Goal: Complete application form

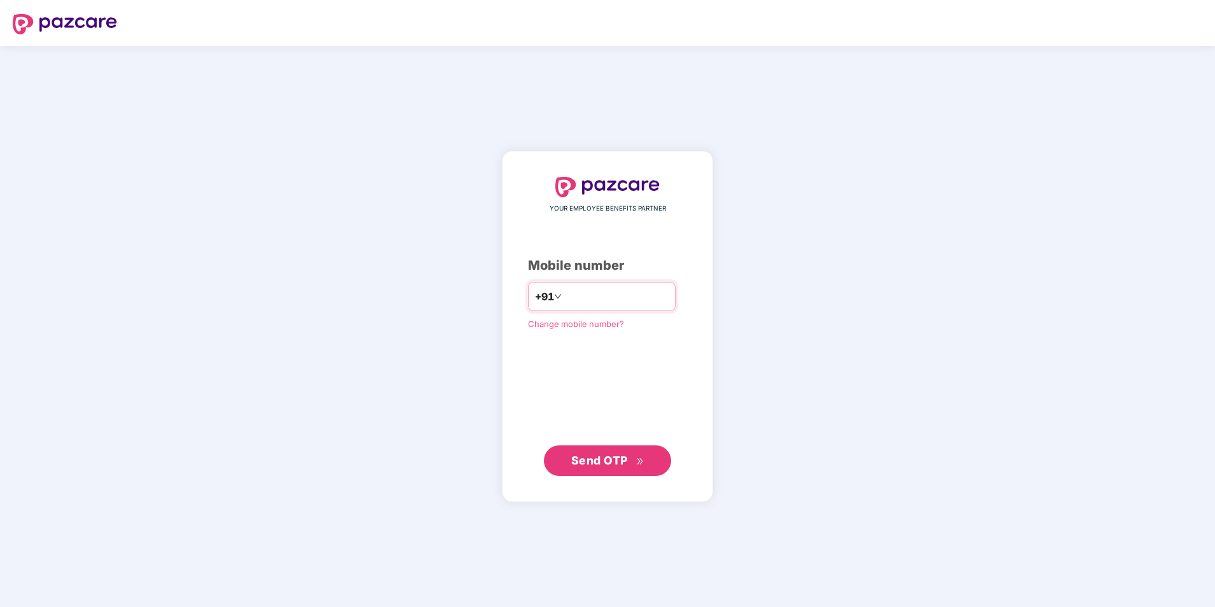
click at [587, 298] on input "number" at bounding box center [616, 296] width 104 height 20
click at [564, 291] on input "**********" at bounding box center [616, 296] width 104 height 20
click at [564, 294] on input "**********" at bounding box center [616, 296] width 104 height 20
type input "**********"
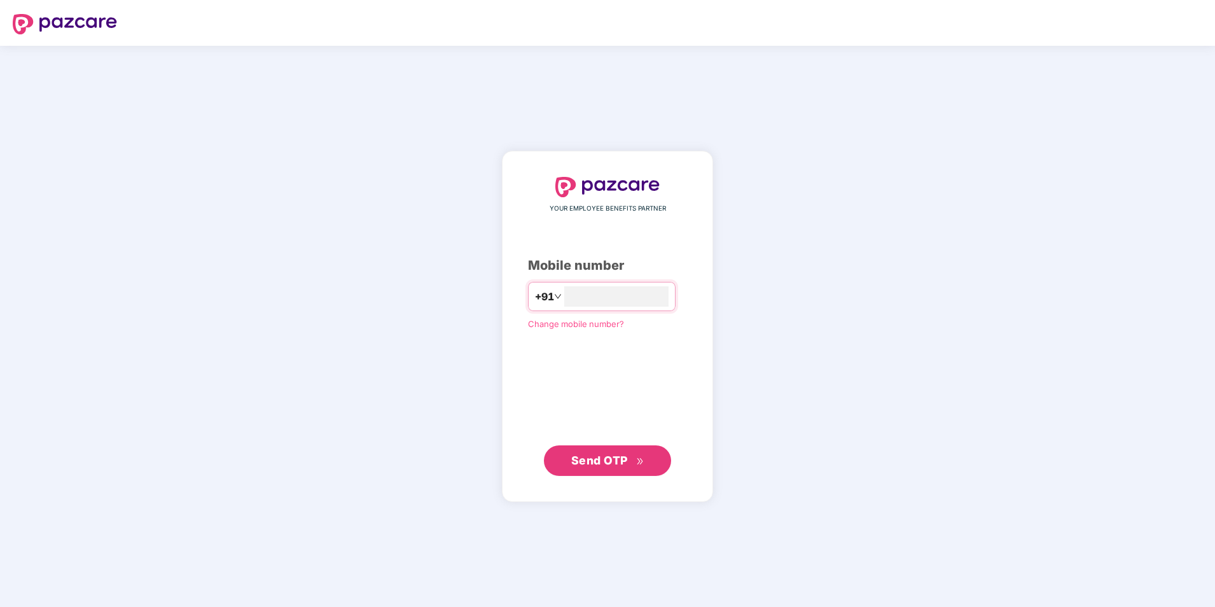
click at [597, 459] on span "Send OTP" at bounding box center [599, 460] width 57 height 13
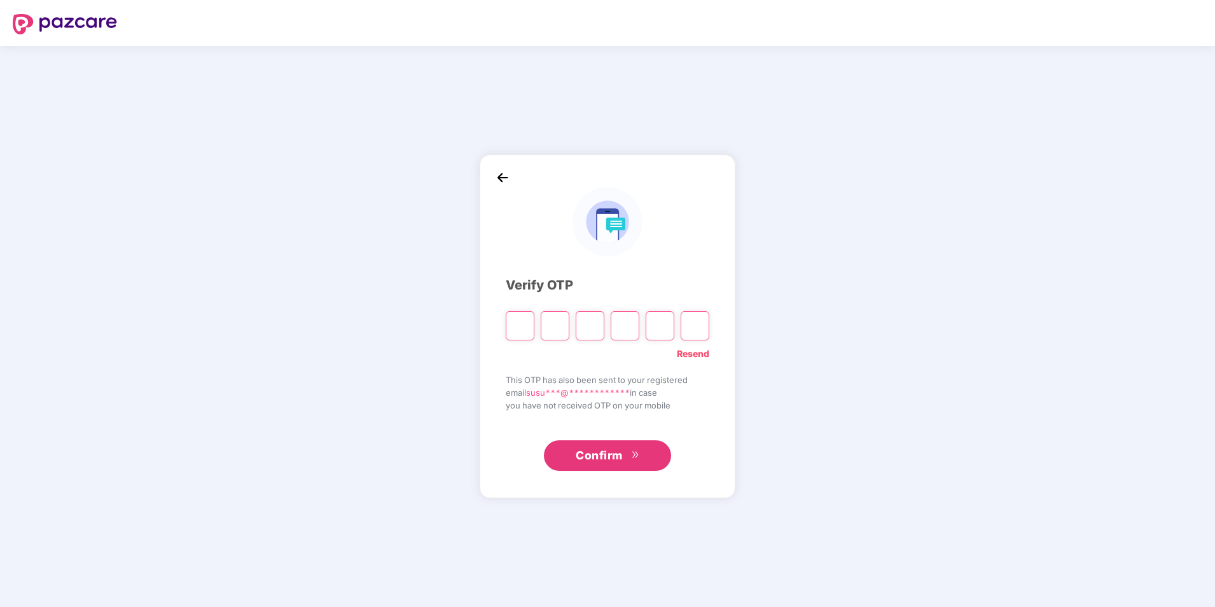
type input "*"
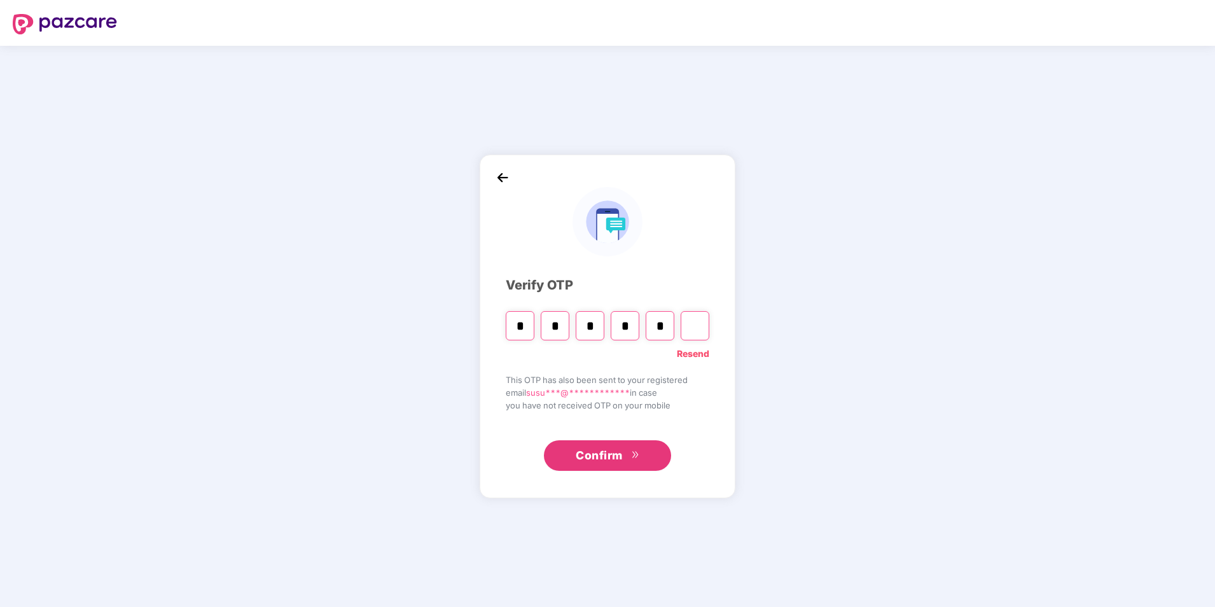
type input "*"
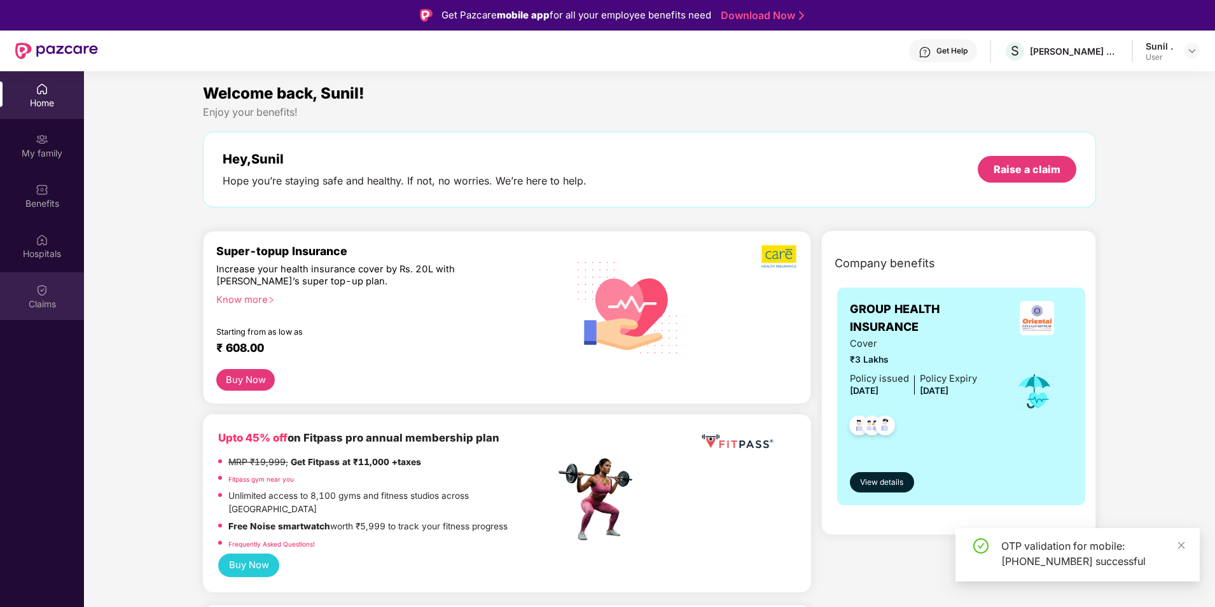
click at [45, 295] on img at bounding box center [42, 290] width 13 height 13
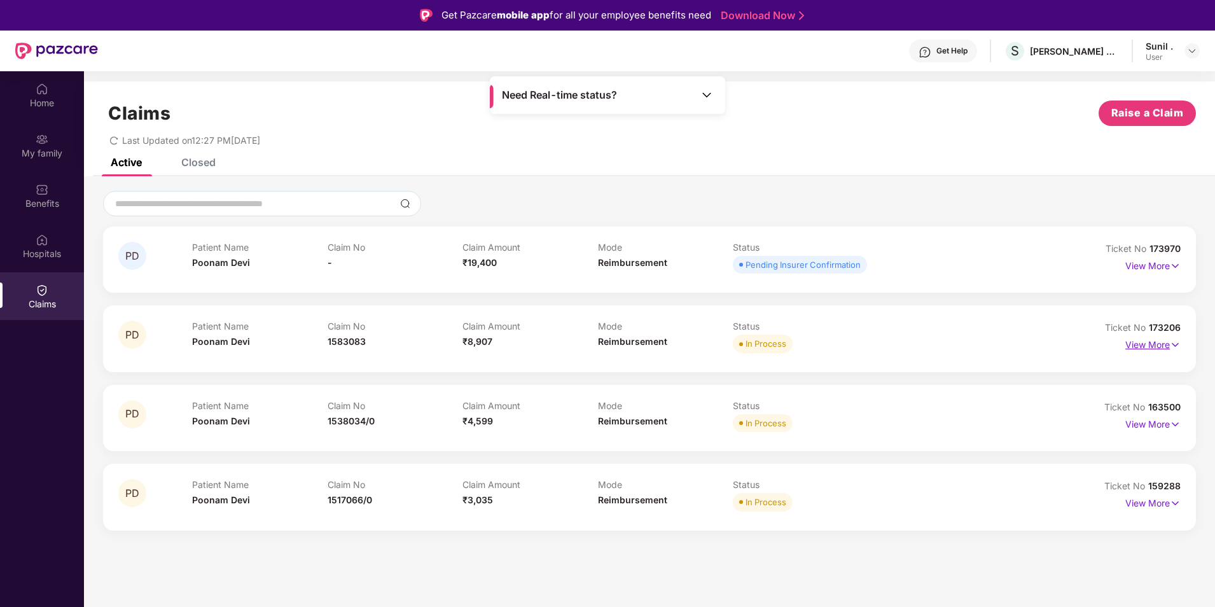
click at [1157, 351] on p "View More" at bounding box center [1153, 343] width 55 height 17
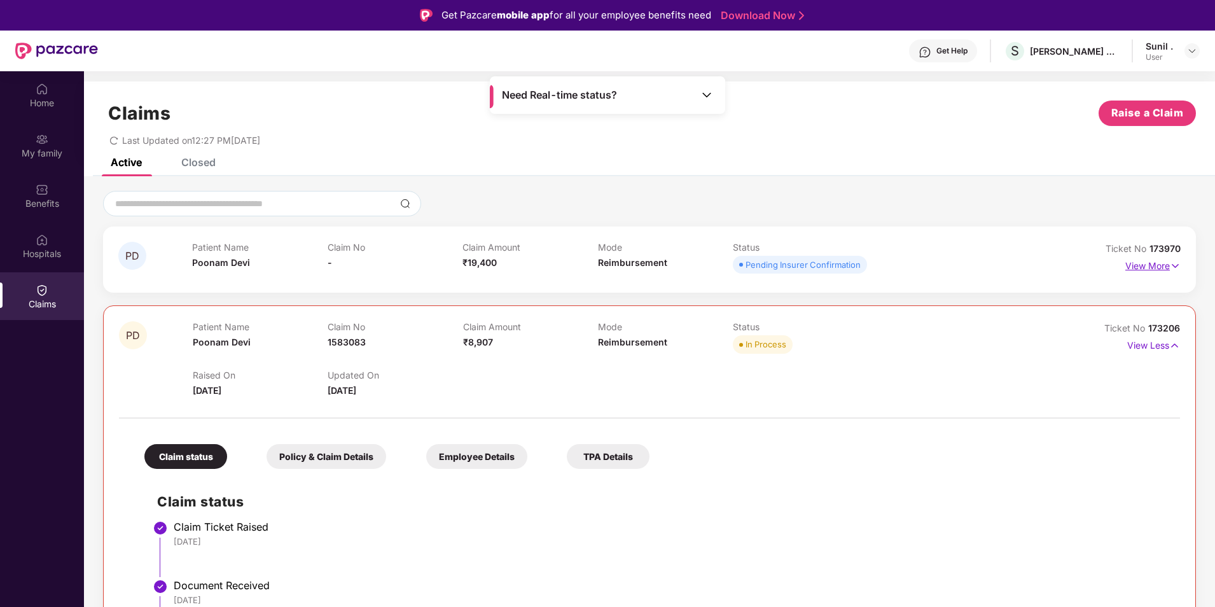
click at [1150, 260] on p "View More" at bounding box center [1153, 264] width 55 height 17
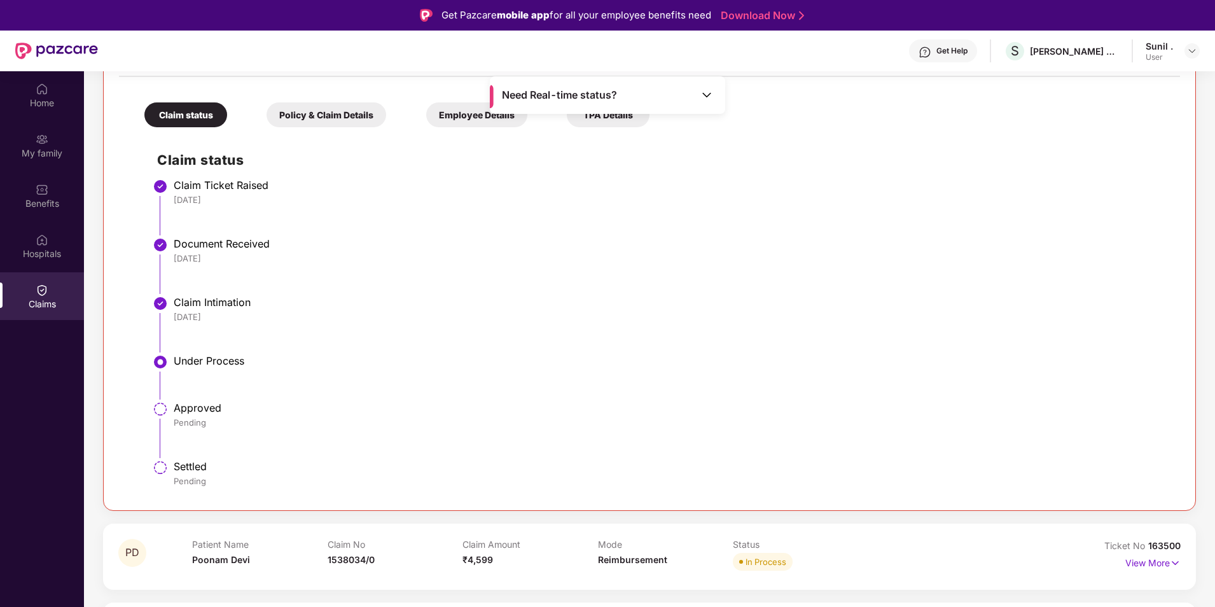
scroll to position [720, 0]
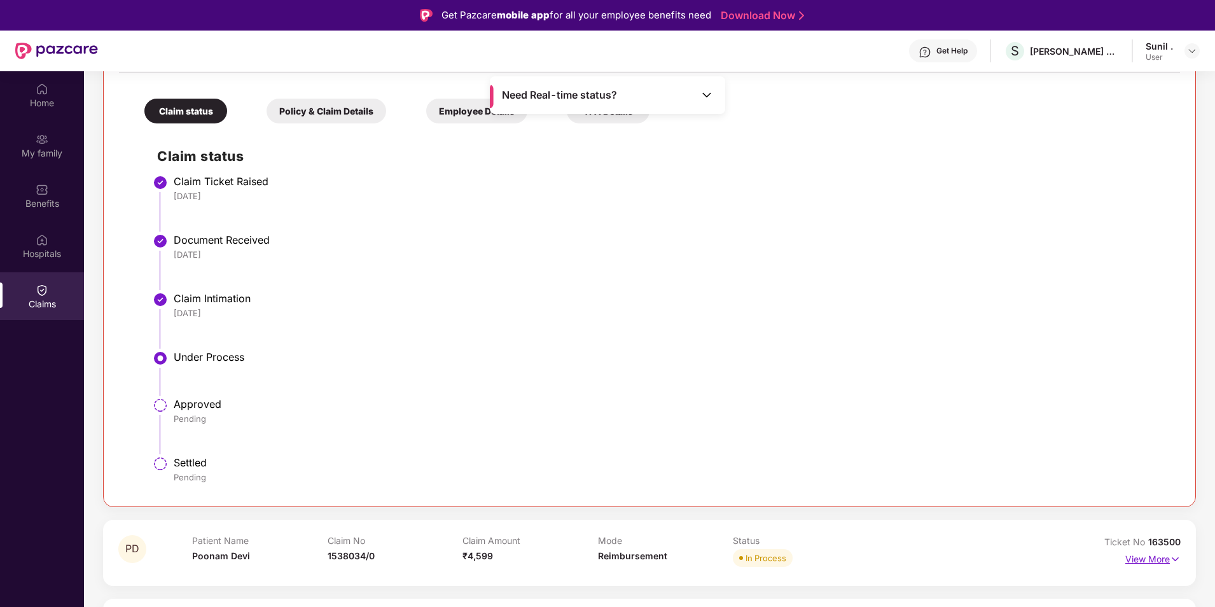
click at [1174, 557] on img at bounding box center [1175, 559] width 11 height 14
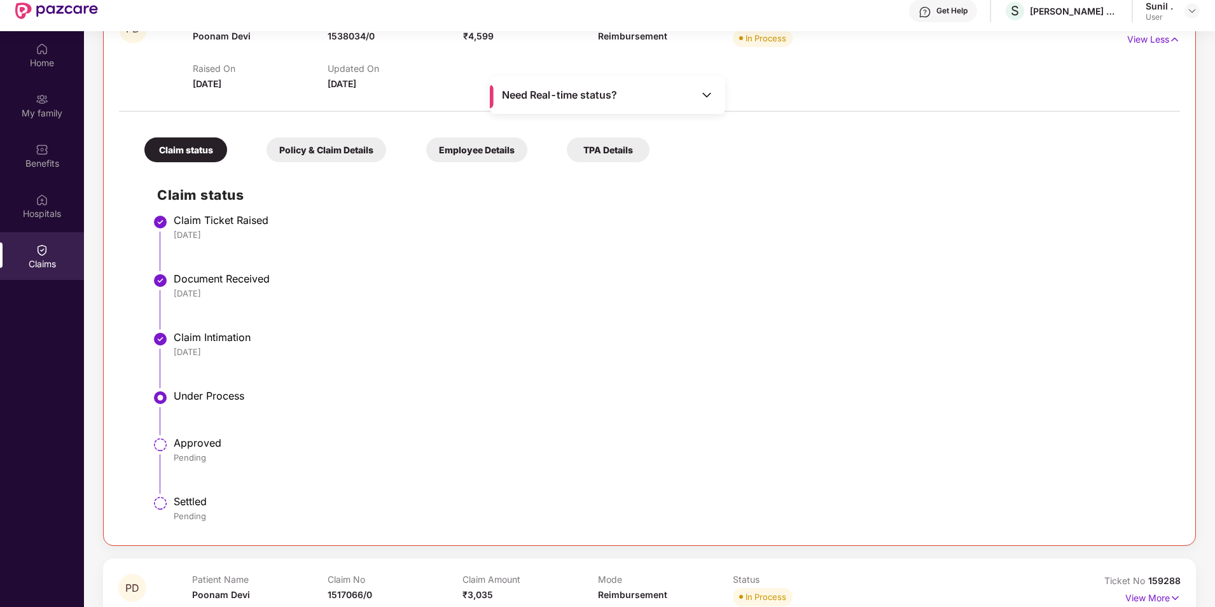
scroll to position [71, 0]
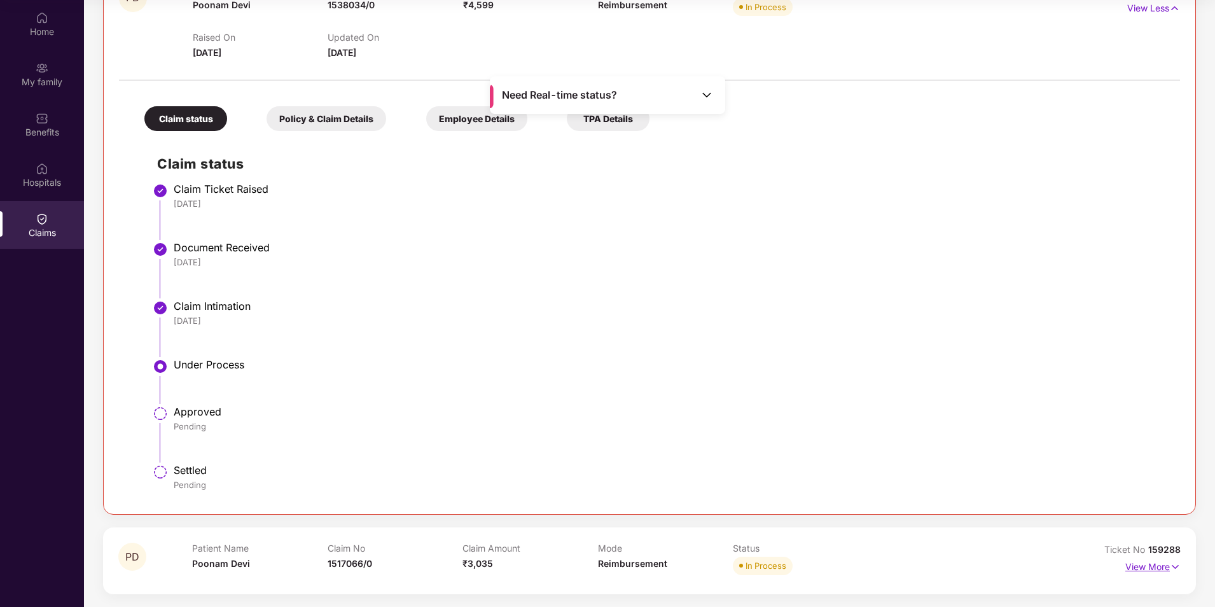
click at [1136, 564] on p "View More" at bounding box center [1153, 565] width 55 height 17
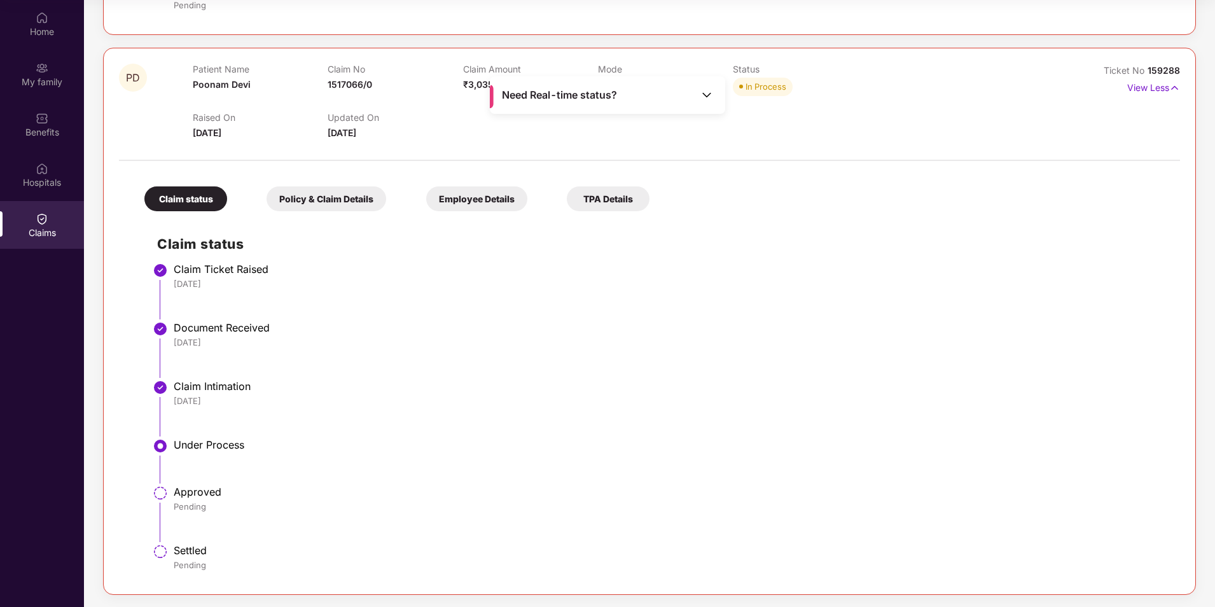
scroll to position [1681, 0]
click at [47, 30] on div "Home" at bounding box center [42, 31] width 84 height 13
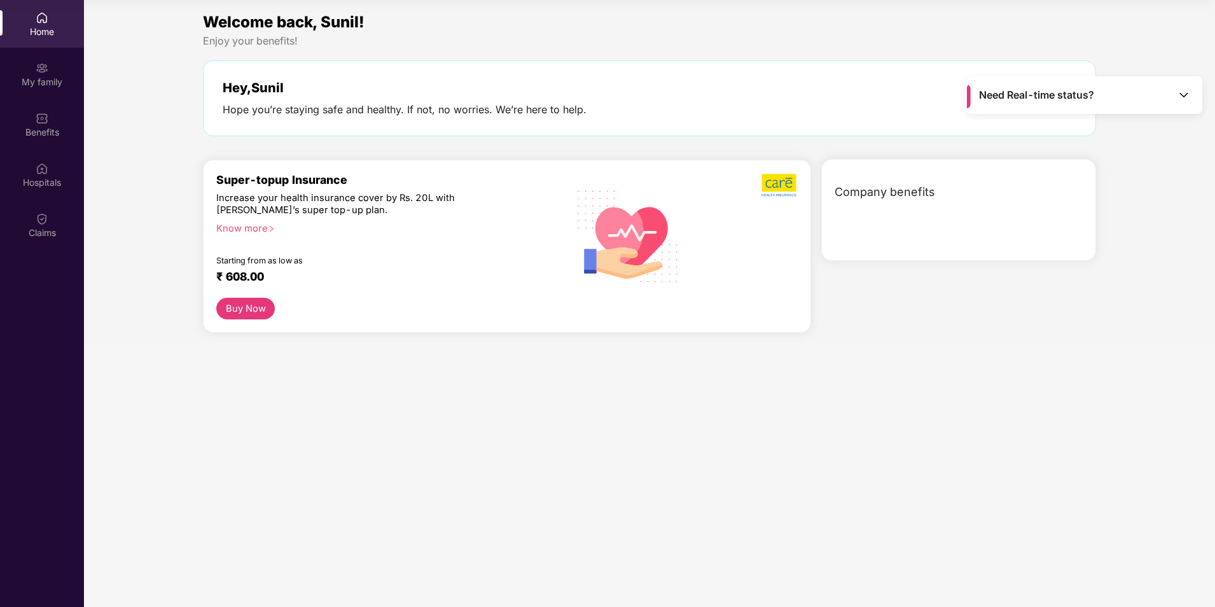
scroll to position [0, 0]
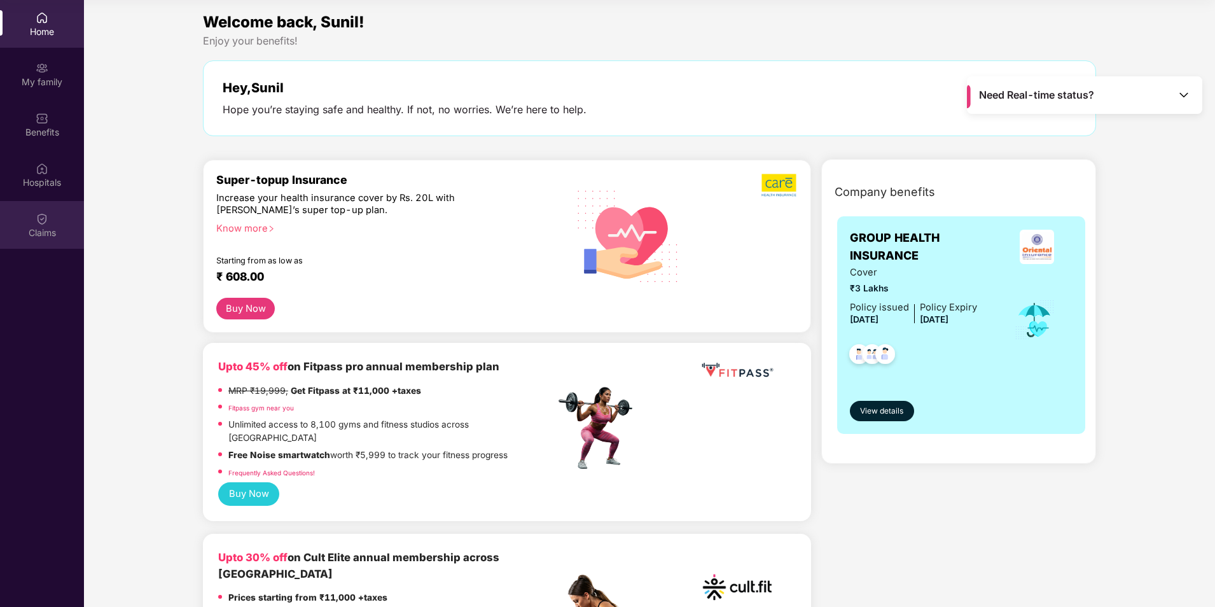
click at [45, 221] on img at bounding box center [42, 219] width 13 height 13
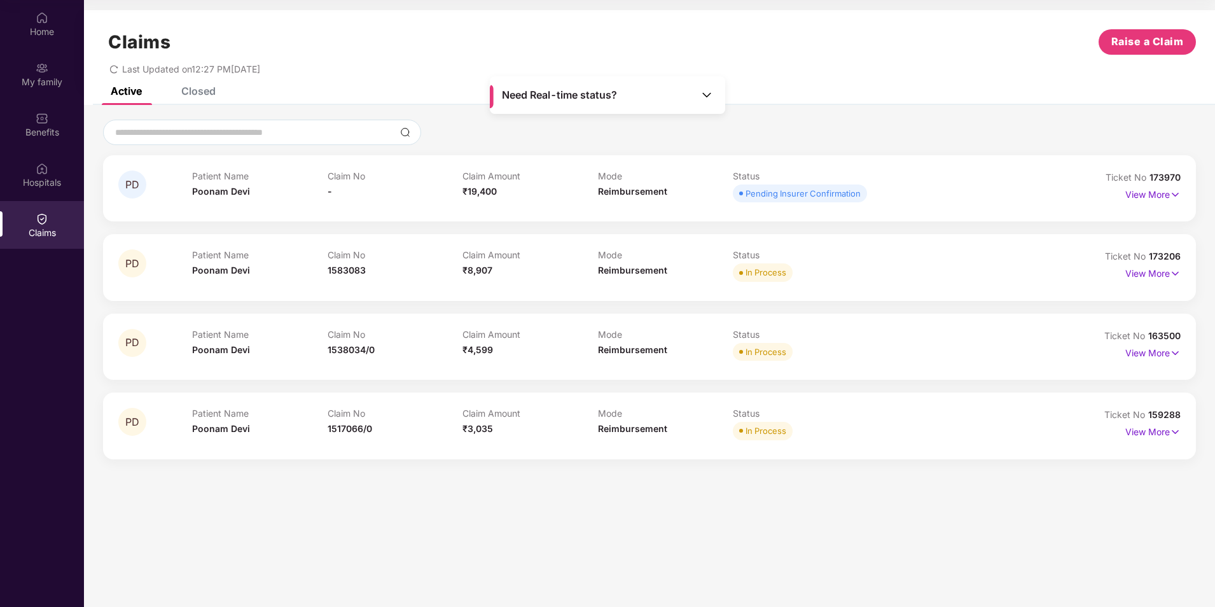
click at [203, 89] on div "Closed" at bounding box center [198, 91] width 34 height 13
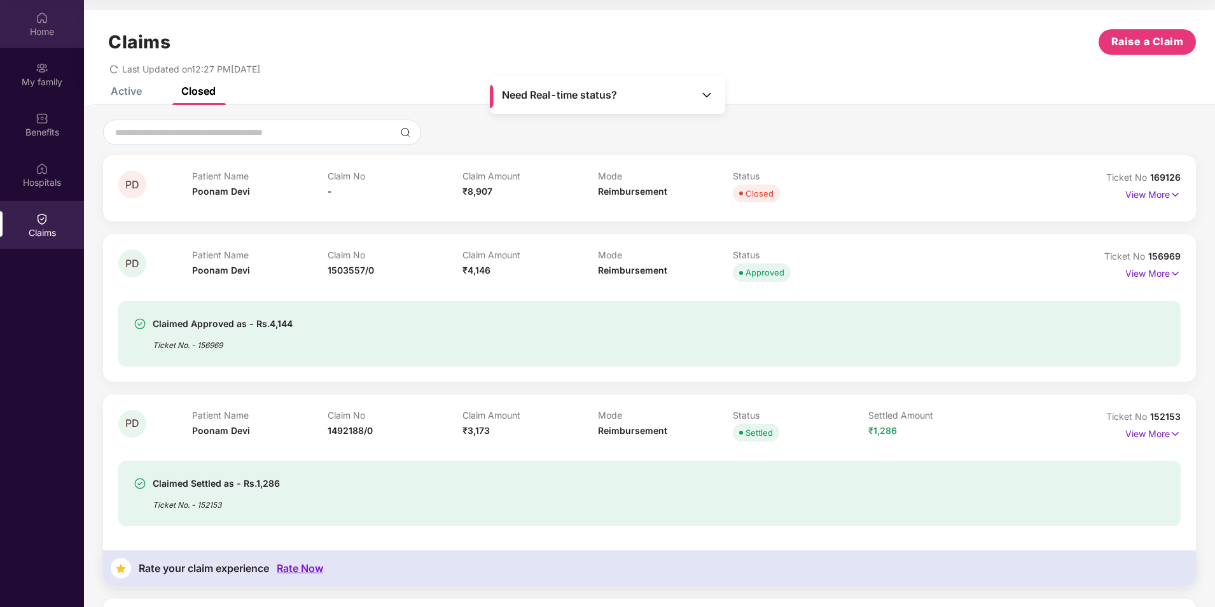
click at [45, 29] on div "Home" at bounding box center [42, 31] width 84 height 13
